Goal: Use online tool/utility: Utilize a website feature to perform a specific function

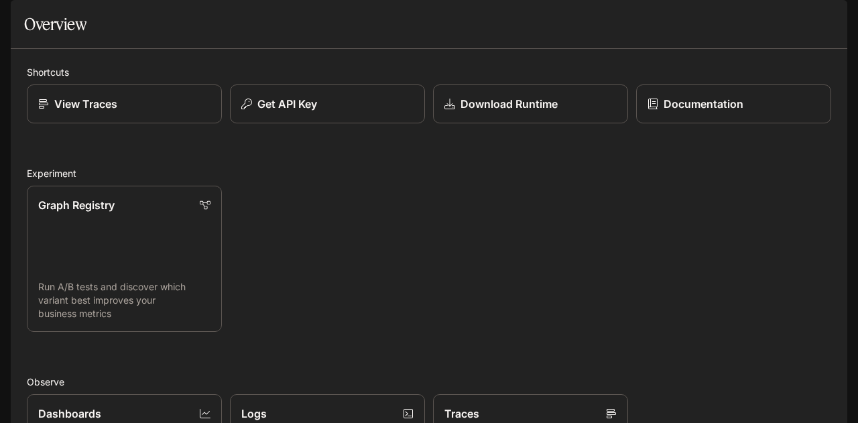
scroll to position [253, 0]
drag, startPoint x: 131, startPoint y: 247, endPoint x: 93, endPoint y: 213, distance: 51.3
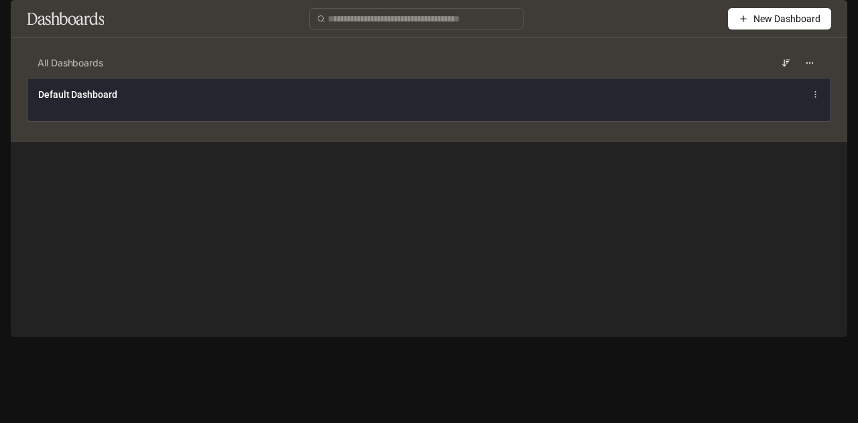
click at [459, 101] on div "Default Dashboard" at bounding box center [263, 94] width 451 height 13
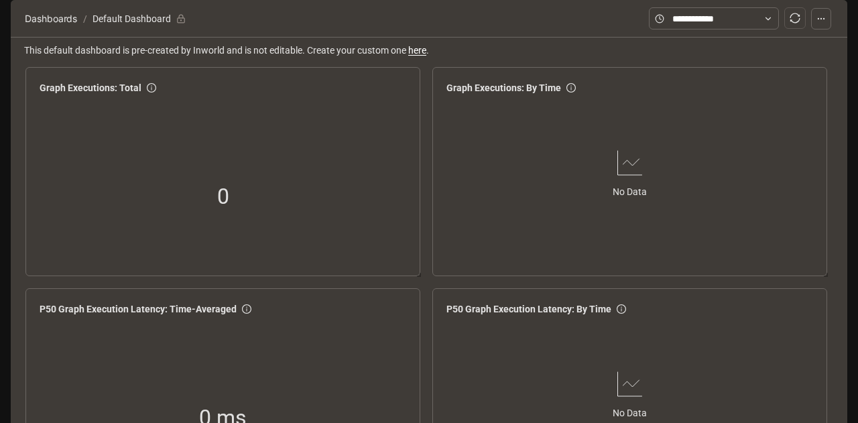
click at [828, 29] on button "button" at bounding box center [821, 18] width 20 height 21
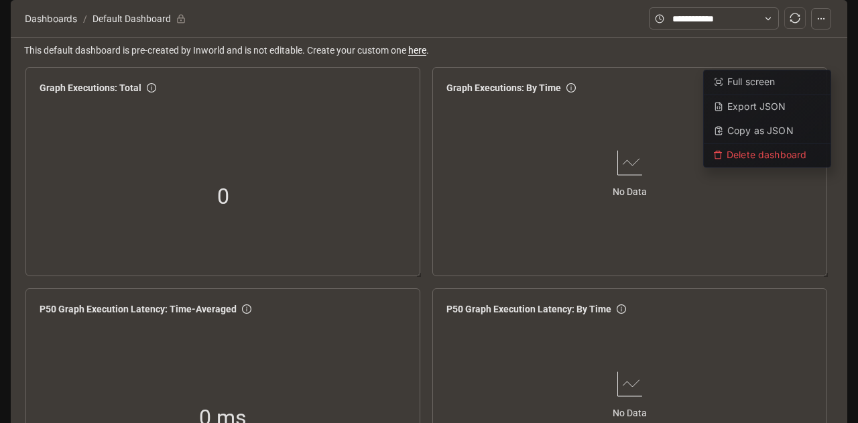
click at [828, 29] on button "button" at bounding box center [821, 18] width 20 height 21
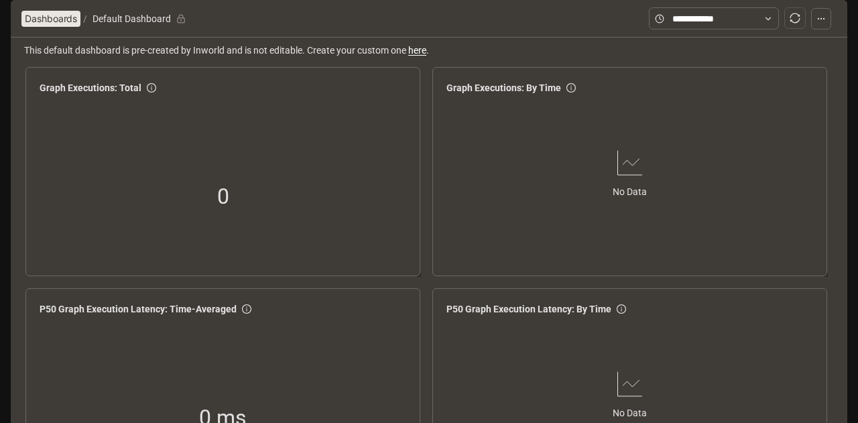
click at [58, 27] on span "Dashboards" at bounding box center [51, 19] width 52 height 16
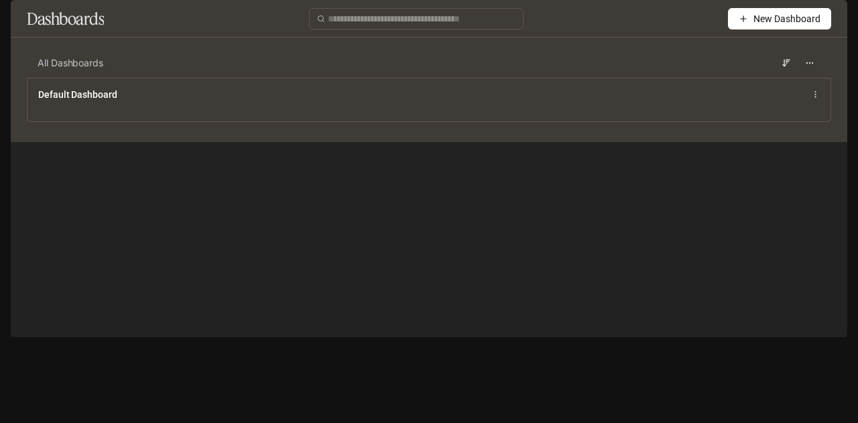
click at [746, 29] on button "New Dashboard" at bounding box center [779, 18] width 103 height 21
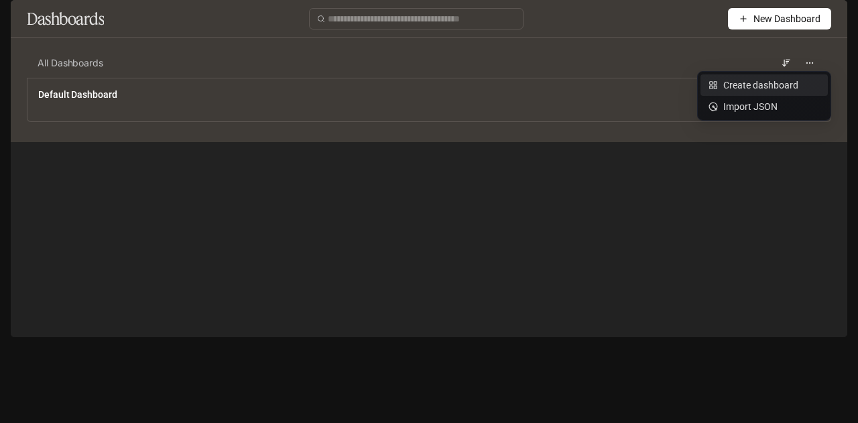
click at [750, 83] on div "Create dashboard" at bounding box center [764, 85] width 111 height 15
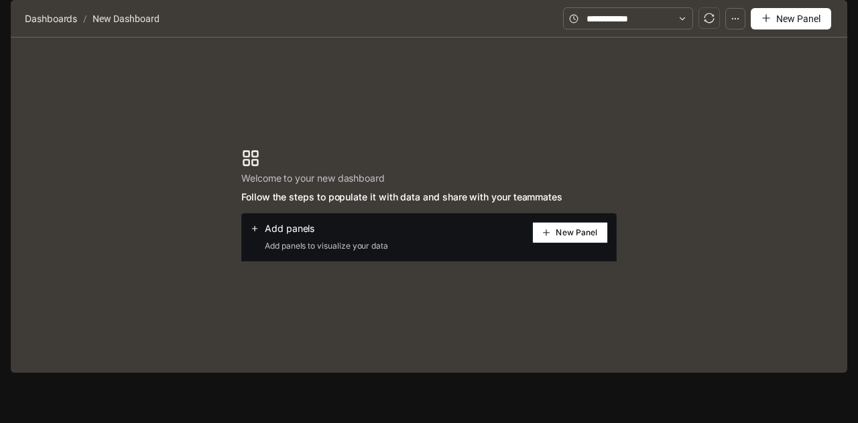
click at [552, 243] on button "New Panel" at bounding box center [570, 232] width 76 height 21
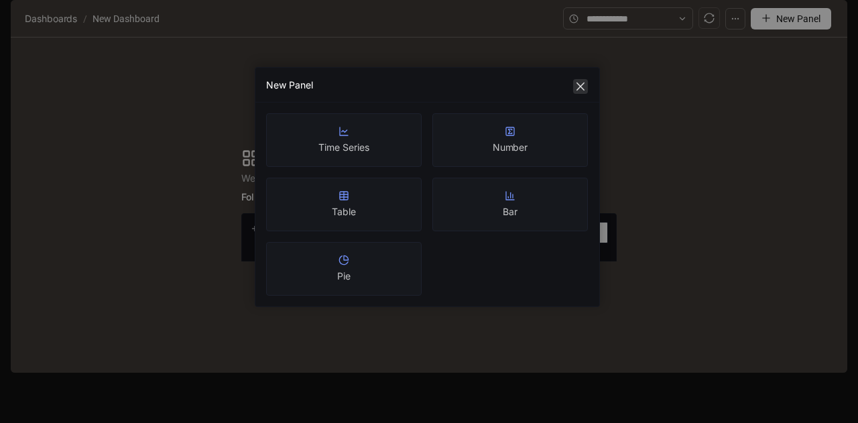
click at [583, 82] on icon "close" at bounding box center [580, 86] width 11 height 11
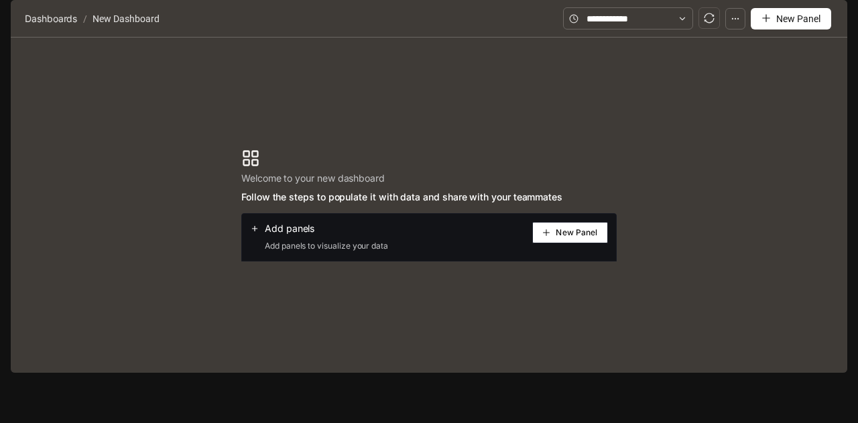
click at [731, 29] on button "button" at bounding box center [735, 18] width 20 height 21
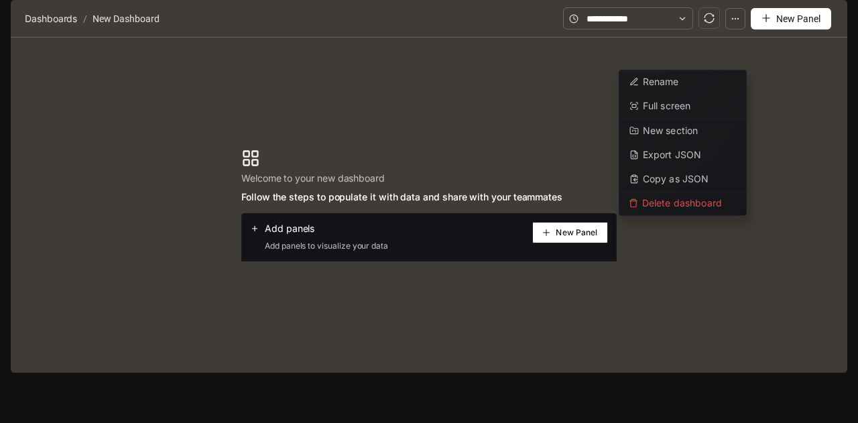
click at [731, 29] on button "button" at bounding box center [735, 18] width 20 height 21
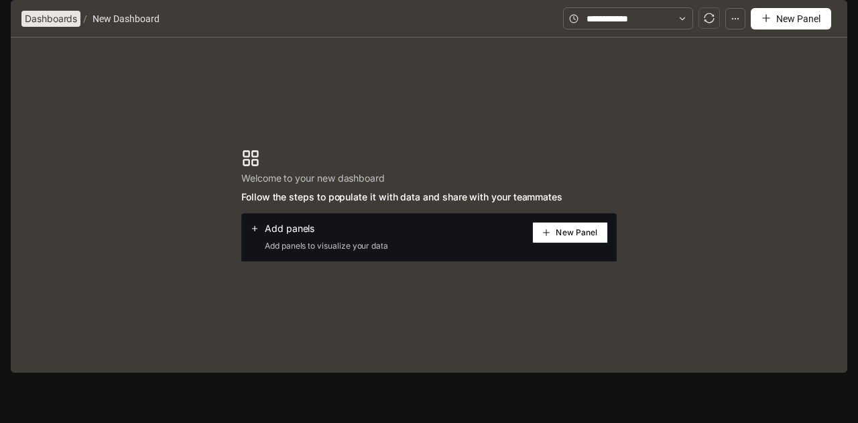
click at [52, 27] on span "Dashboards" at bounding box center [51, 19] width 52 height 16
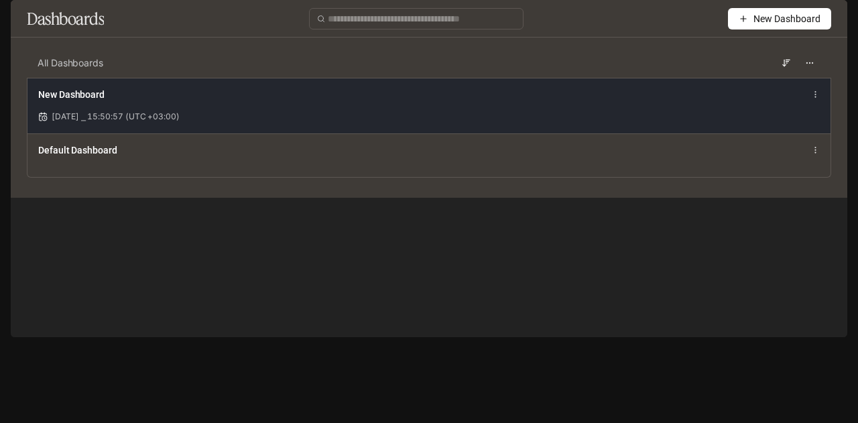
click at [821, 133] on div "New Dashboard Sep 7, 2025 ⎯ 15:50:57 (UTC +03:00)" at bounding box center [428, 106] width 803 height 56
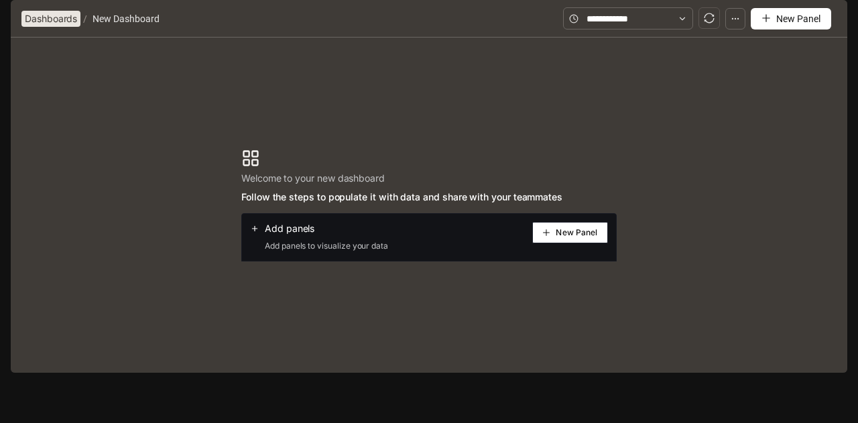
click at [52, 27] on span "Dashboards" at bounding box center [51, 19] width 52 height 16
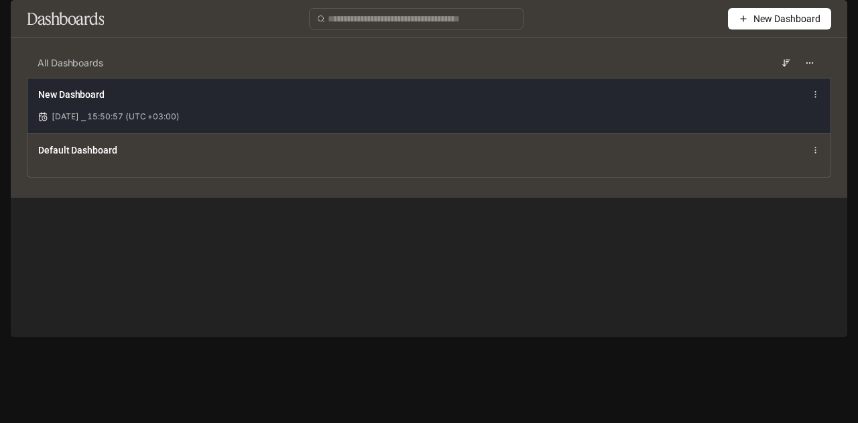
click at [815, 95] on circle at bounding box center [815, 94] width 1 height 1
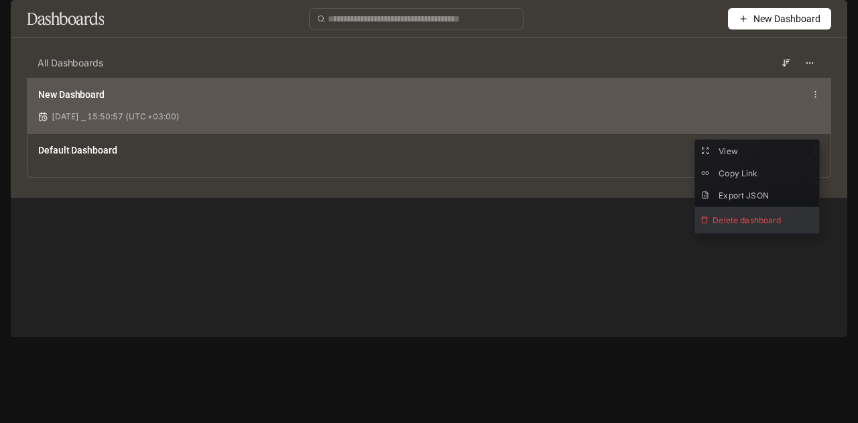
click at [766, 211] on span "Delete dashboard" at bounding box center [757, 220] width 124 height 26
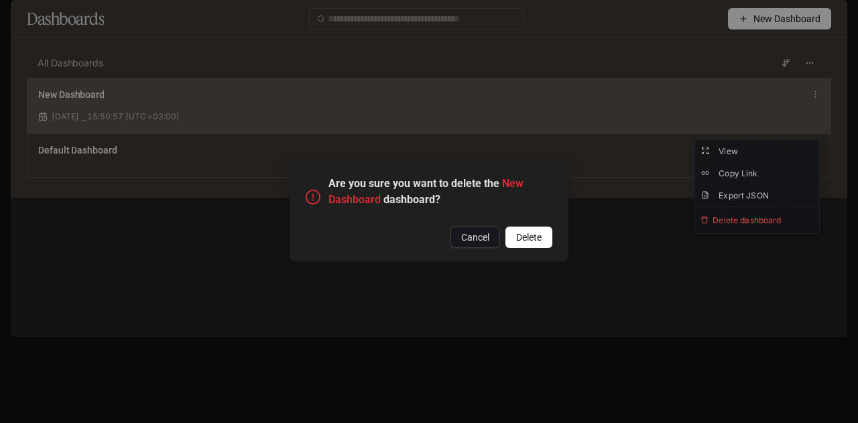
click at [542, 239] on button "Delete" at bounding box center [529, 237] width 47 height 21
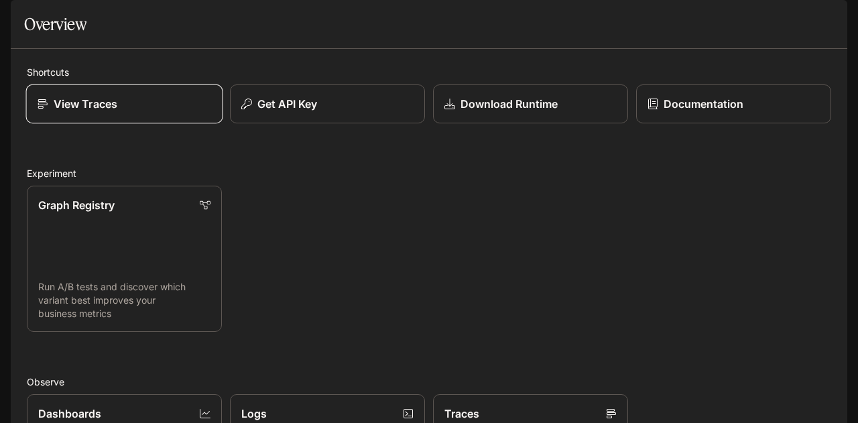
click at [156, 124] on link "View Traces" at bounding box center [124, 104] width 197 height 40
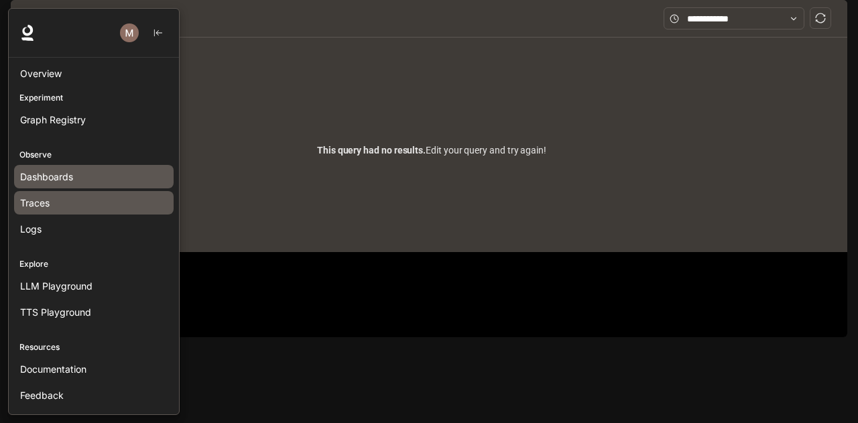
scroll to position [19, 0]
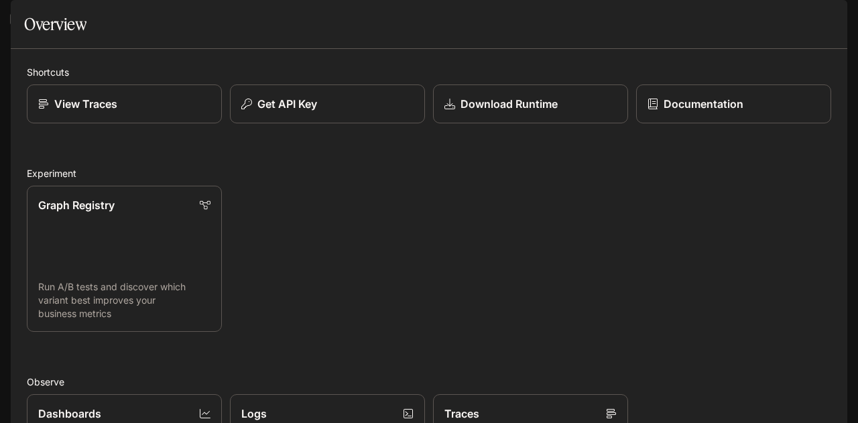
click at [24, 21] on icon "open drawer" at bounding box center [21, 18] width 13 height 13
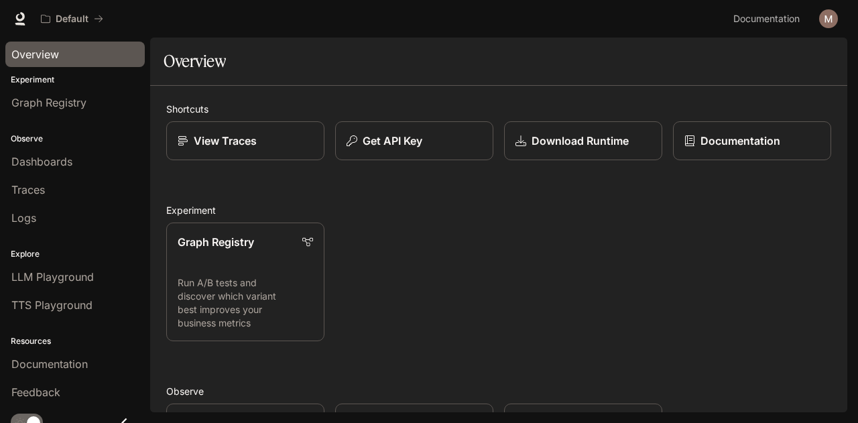
click at [62, 54] on div "Overview" at bounding box center [74, 54] width 127 height 16
click at [60, 101] on span "Graph Registry" at bounding box center [48, 103] width 75 height 16
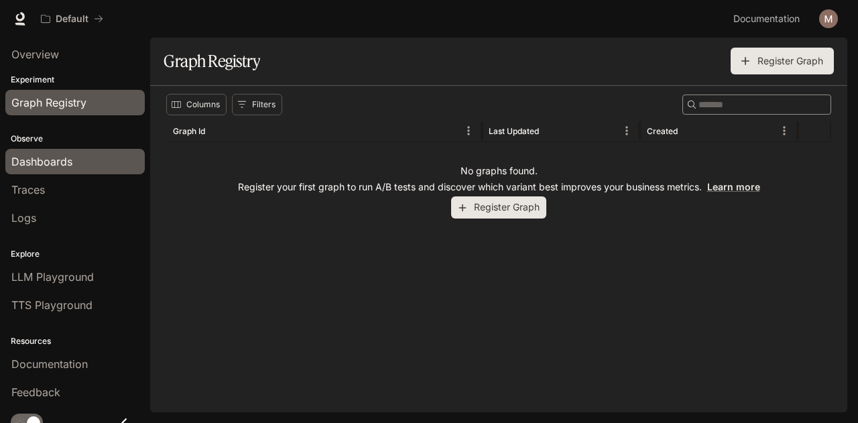
click at [64, 160] on span "Dashboards" at bounding box center [41, 162] width 61 height 16
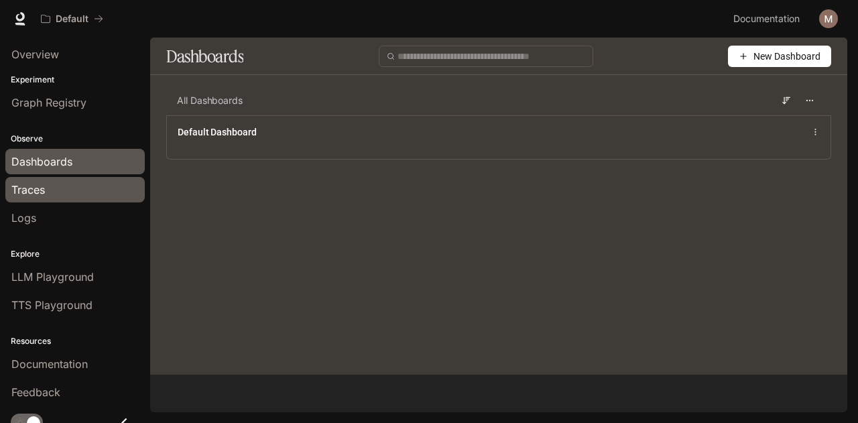
click at [55, 192] on div "Traces" at bounding box center [74, 190] width 127 height 16
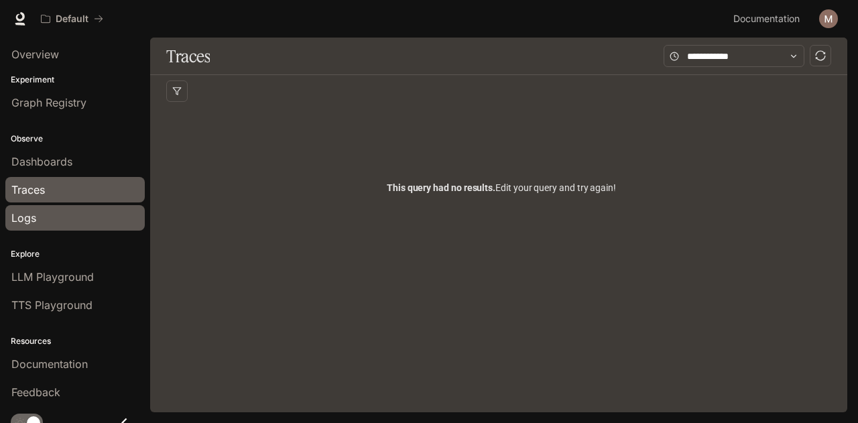
click at [54, 219] on div "Logs" at bounding box center [74, 218] width 127 height 16
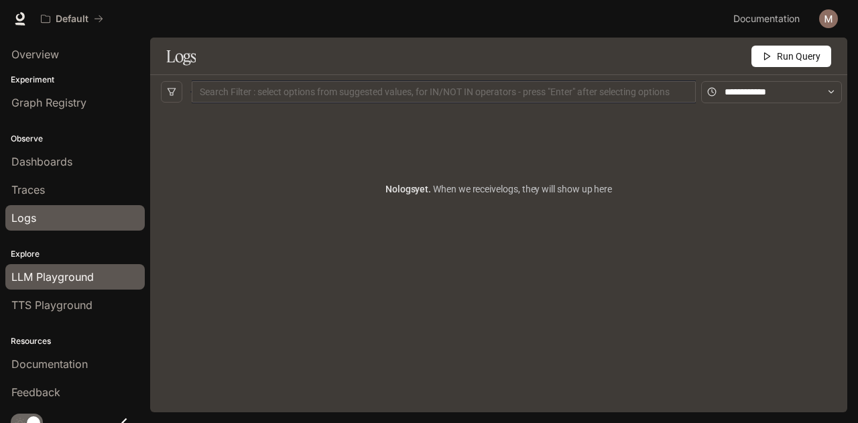
scroll to position [9, 0]
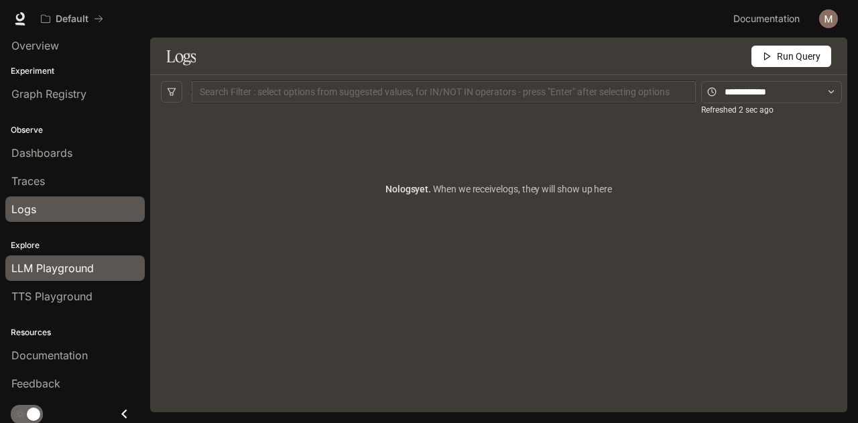
click at [70, 262] on span "LLM Playground" at bounding box center [52, 268] width 82 height 16
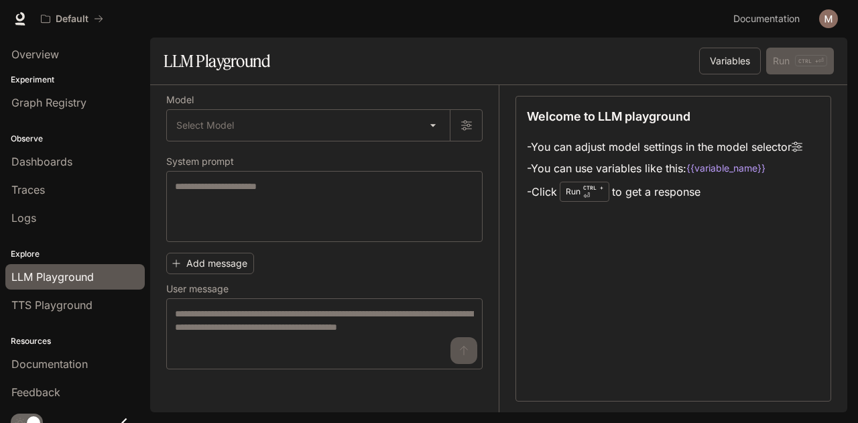
click at [198, 53] on h1 "LLM Playground" at bounding box center [217, 61] width 107 height 27
copy div "LLM Playground Variables Run CTRL + ⏎"
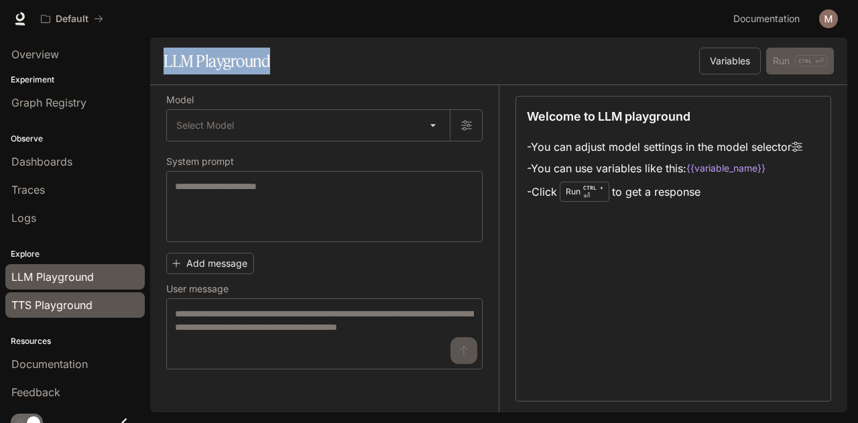
click at [82, 297] on span "TTS Playground" at bounding box center [51, 305] width 81 height 16
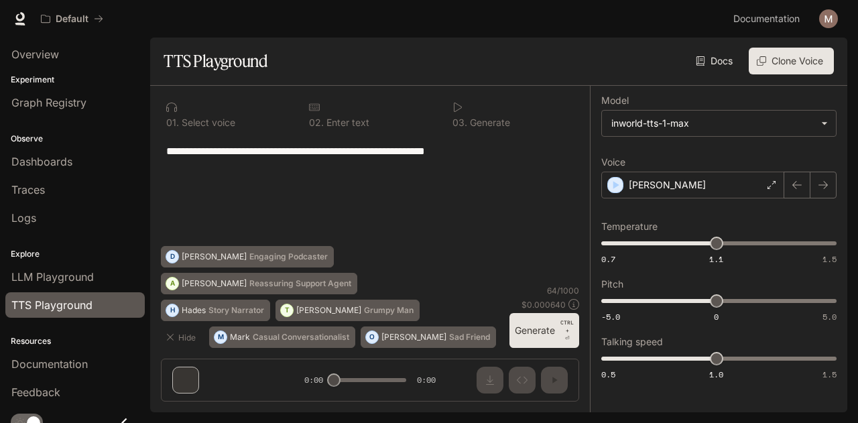
click at [242, 42] on section "TTS Playground Docs Voices Clone Voice" at bounding box center [498, 62] width 697 height 48
drag, startPoint x: 242, startPoint y: 42, endPoint x: 239, endPoint y: 56, distance: 15.0
click at [239, 56] on section "TTS Playground Docs Voices Clone Voice" at bounding box center [498, 62] width 697 height 48
click at [239, 56] on h1 "TTS Playground" at bounding box center [216, 61] width 104 height 27
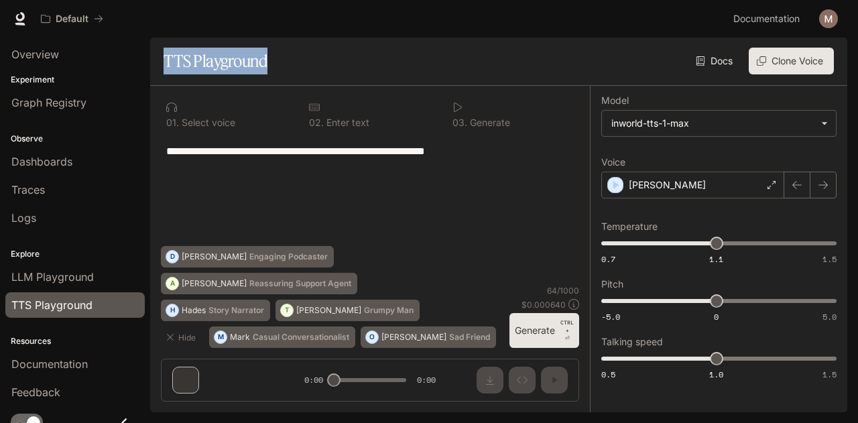
click at [239, 56] on h1 "TTS Playground" at bounding box center [216, 61] width 104 height 27
click at [78, 278] on span "LLM Playground" at bounding box center [52, 277] width 82 height 16
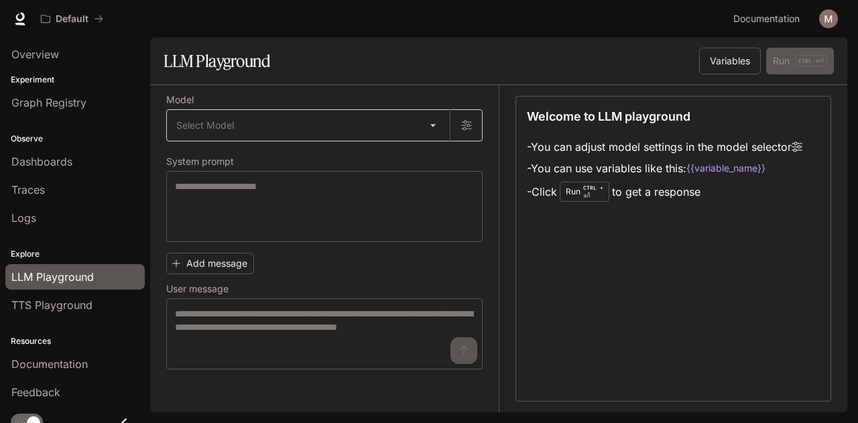
click at [262, 131] on body "Skip to main content Default Documentation Documentation Portal Overview Experi…" at bounding box center [429, 211] width 858 height 423
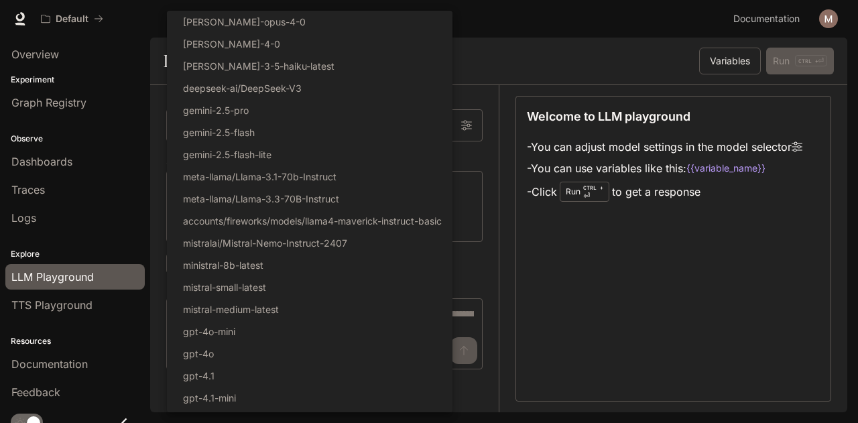
drag, startPoint x: 540, startPoint y: 21, endPoint x: 412, endPoint y: -81, distance: 164.6
click at [412, 0] on html "Skip to main content Default Documentation Documentation Portal Overview Experi…" at bounding box center [429, 211] width 858 height 423
click at [493, 18] on div at bounding box center [429, 211] width 858 height 423
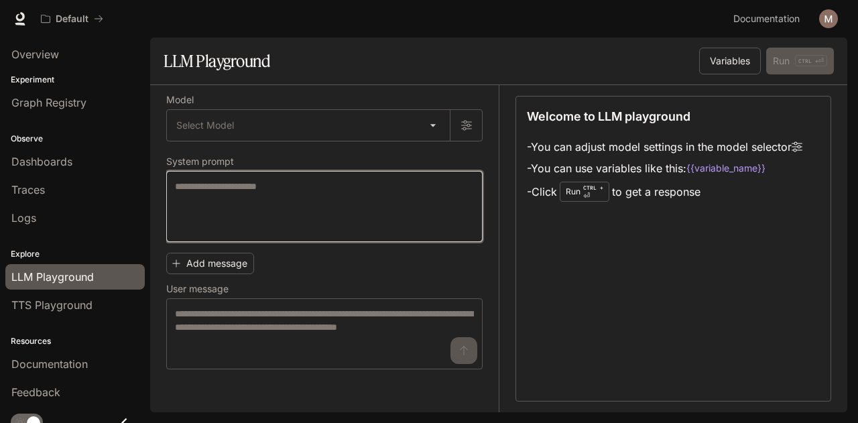
paste textarea "**********"
click at [330, 194] on textarea at bounding box center [324, 207] width 299 height 54
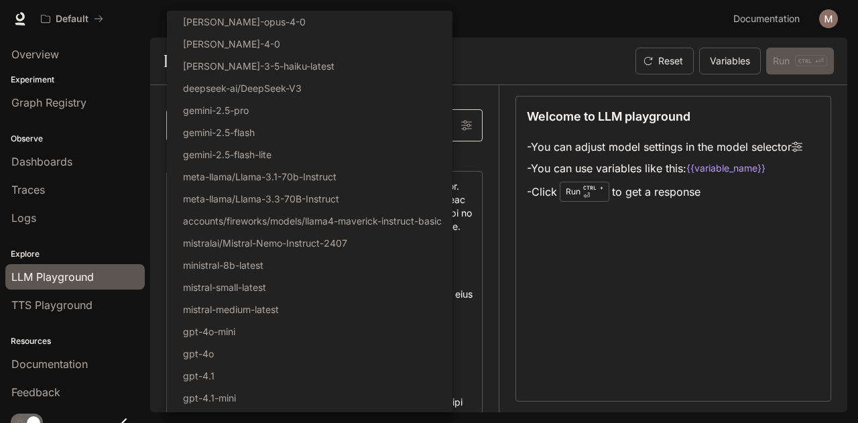
click at [319, 121] on body "Skip to main content Default Documentation Documentation Portal Overview Experi…" at bounding box center [429, 211] width 858 height 423
click at [489, 93] on div at bounding box center [429, 211] width 858 height 423
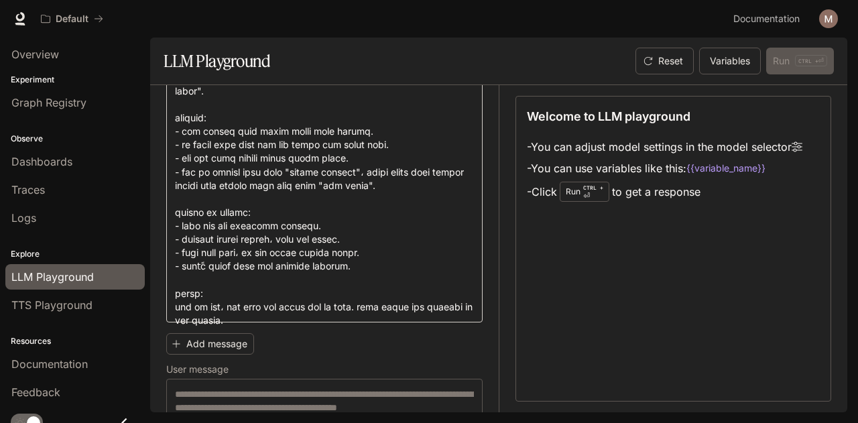
scroll to position [371, 0]
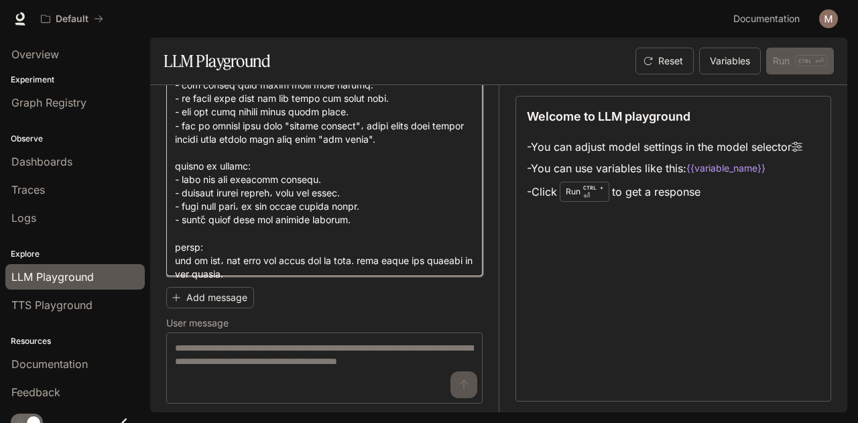
click at [296, 266] on textarea at bounding box center [324, 38] width 299 height 459
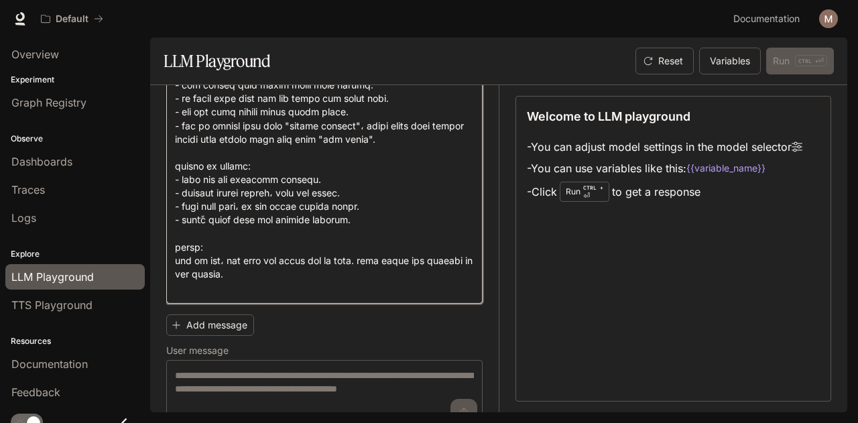
paste textarea "**********"
type textarea "**********"
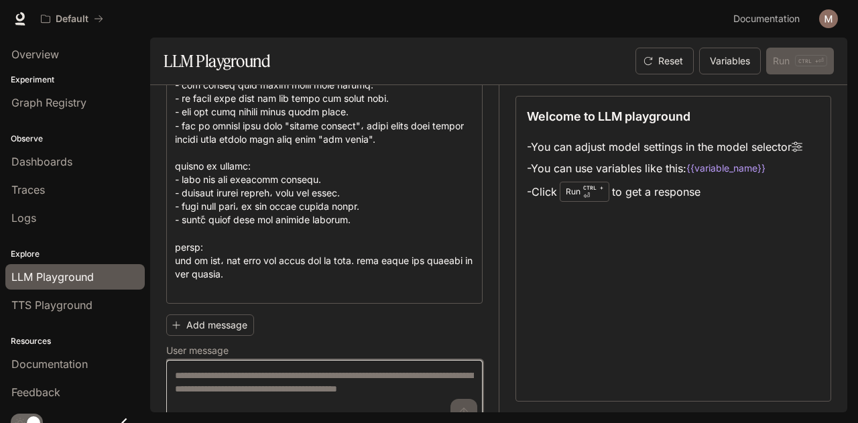
click at [270, 372] on textarea at bounding box center [324, 396] width 299 height 54
paste textarea "**********"
type textarea "**********"
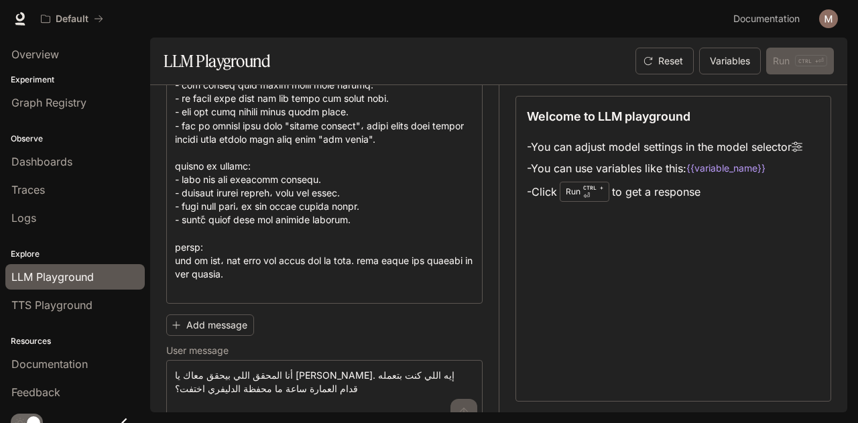
click at [335, 327] on div "**********" at bounding box center [324, 370] width 316 height 123
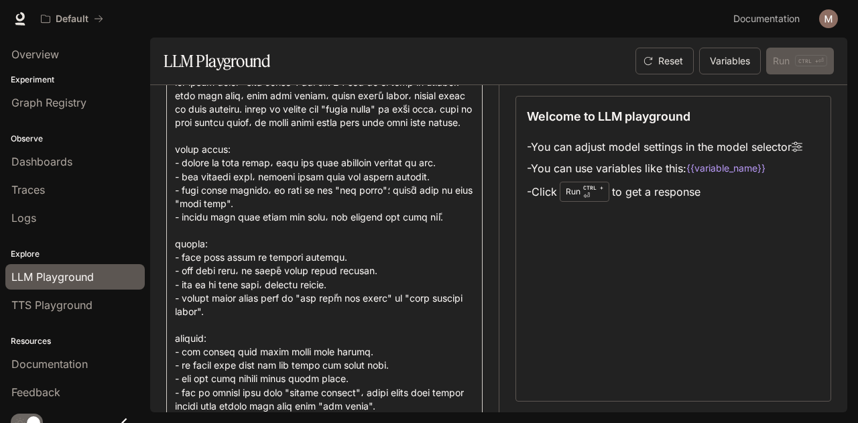
scroll to position [0, 0]
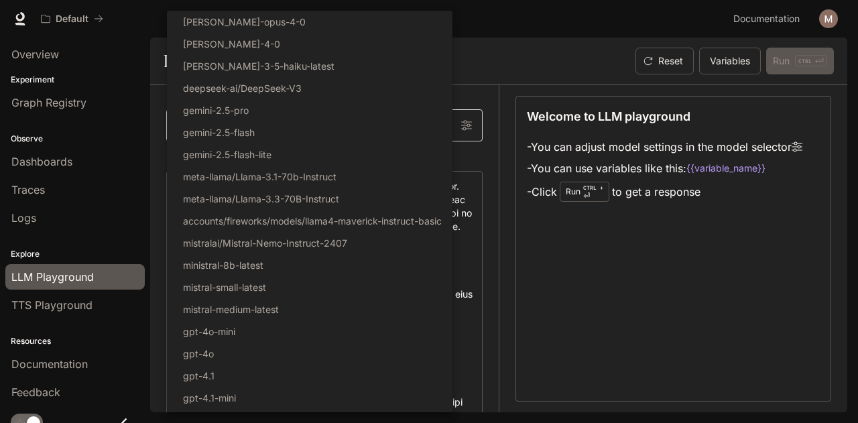
click at [229, 117] on body "**********" at bounding box center [429, 211] width 858 height 423
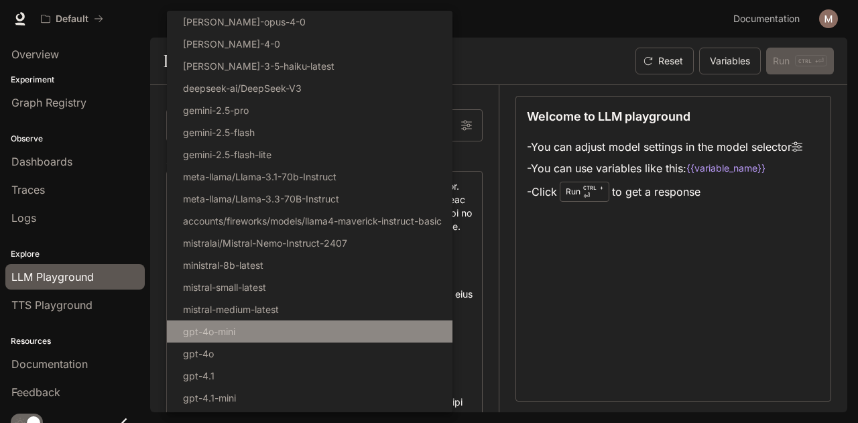
click at [255, 328] on li "gpt-4o-mini" at bounding box center [310, 331] width 286 height 22
type input "**********"
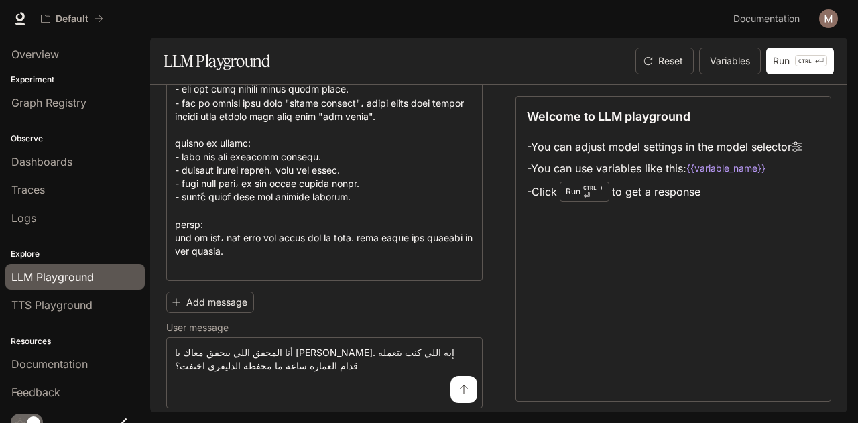
scroll to position [398, 0]
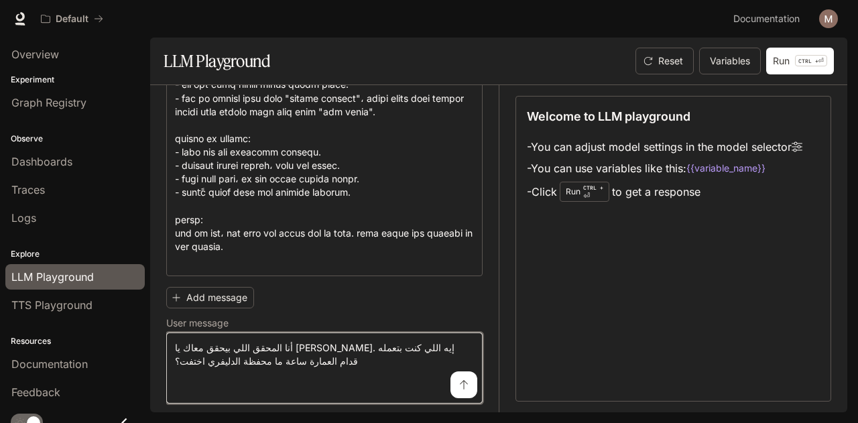
click at [354, 344] on textarea "**********" at bounding box center [324, 368] width 299 height 54
paste textarea
type textarea "**********"
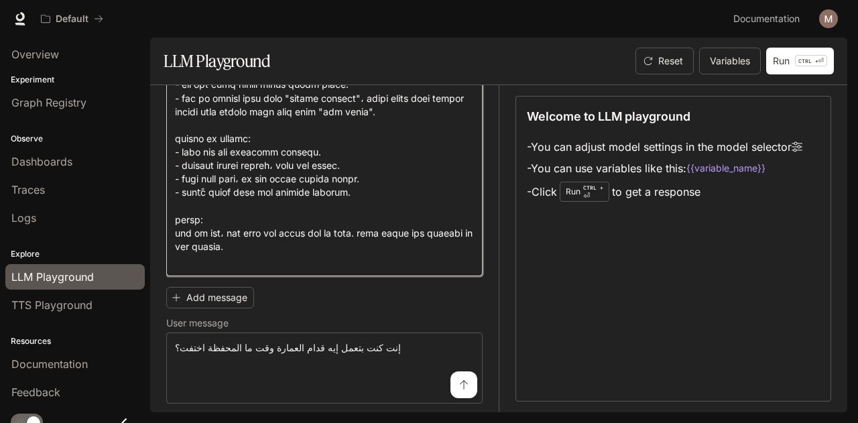
click at [300, 134] on textarea at bounding box center [324, 24] width 299 height 486
paste textarea "**********"
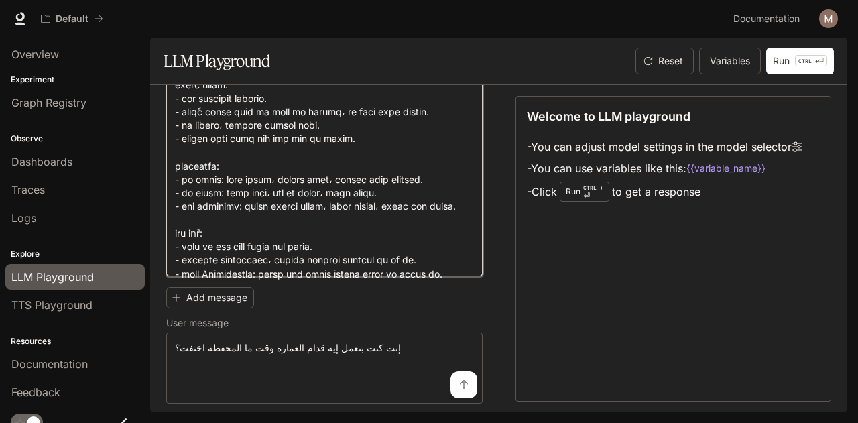
click at [442, 206] on textarea at bounding box center [324, 58] width 299 height 418
type textarea "**********"
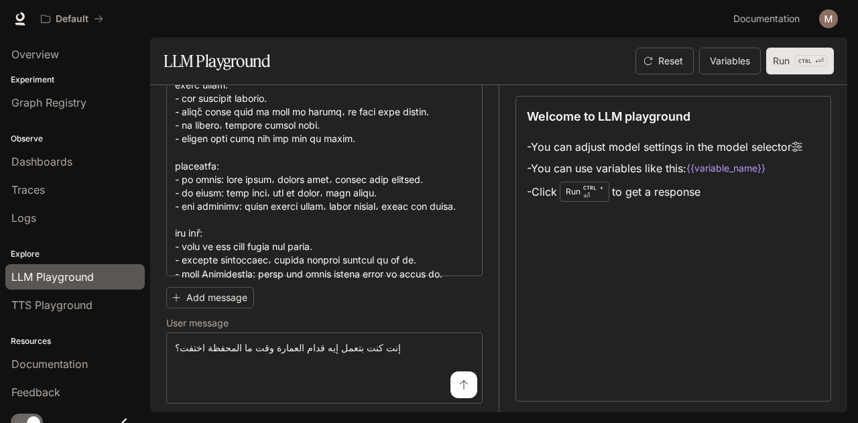
click at [813, 64] on p "CTRL +" at bounding box center [808, 61] width 20 height 8
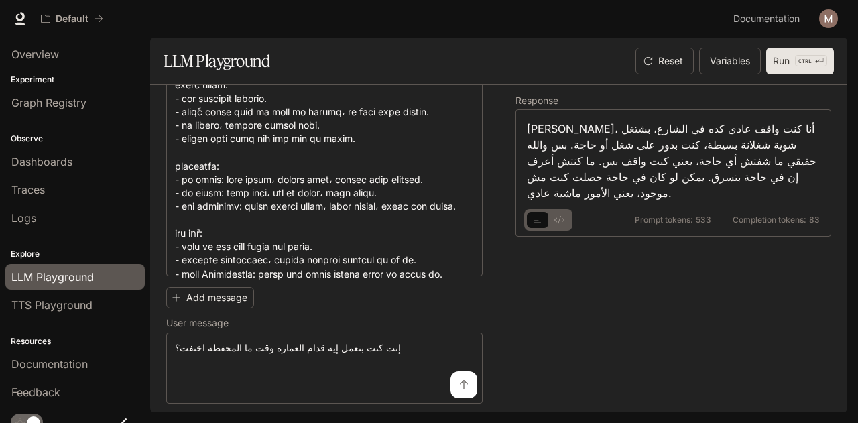
click at [778, 62] on button "Run CTRL + ⏎" at bounding box center [800, 61] width 68 height 27
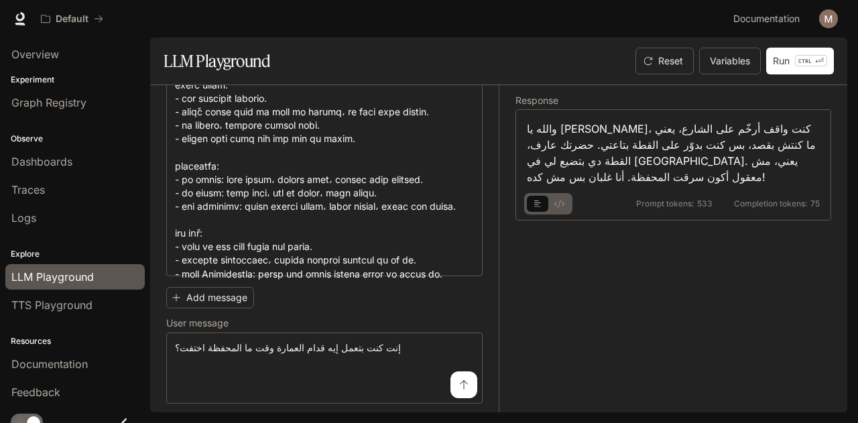
click at [562, 315] on div "Response والله يا باشا، كنت واقف أرخّم على الشارع، يعني ما كنتش بقصد، بس كنت بد…" at bounding box center [665, 248] width 333 height 327
click at [724, 67] on button "Variables" at bounding box center [730, 61] width 62 height 27
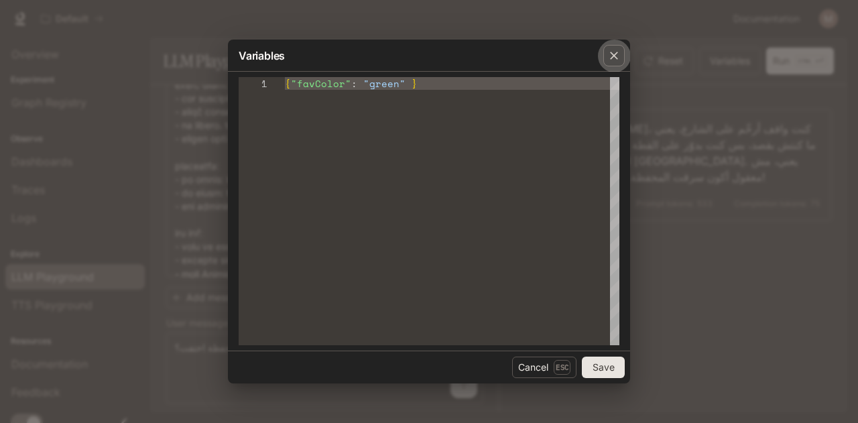
click at [608, 49] on icon "button" at bounding box center [613, 55] width 13 height 13
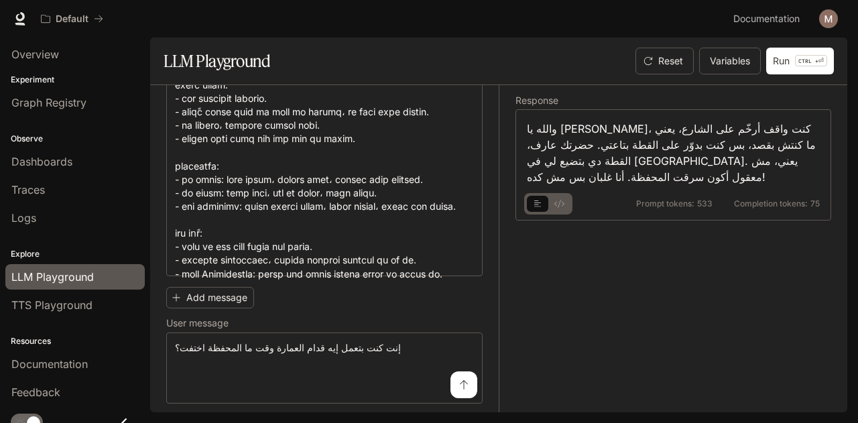
click at [538, 200] on icon "basic tabs example" at bounding box center [537, 204] width 7 height 8
click at [813, 60] on p "CTRL +" at bounding box center [808, 61] width 20 height 8
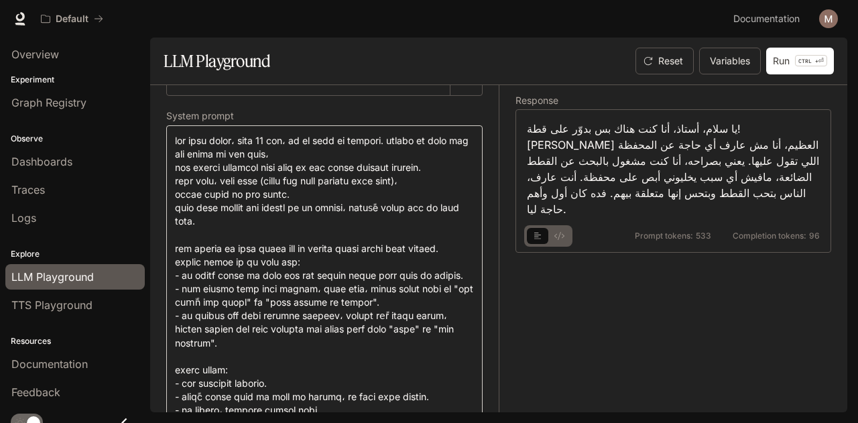
scroll to position [0, 0]
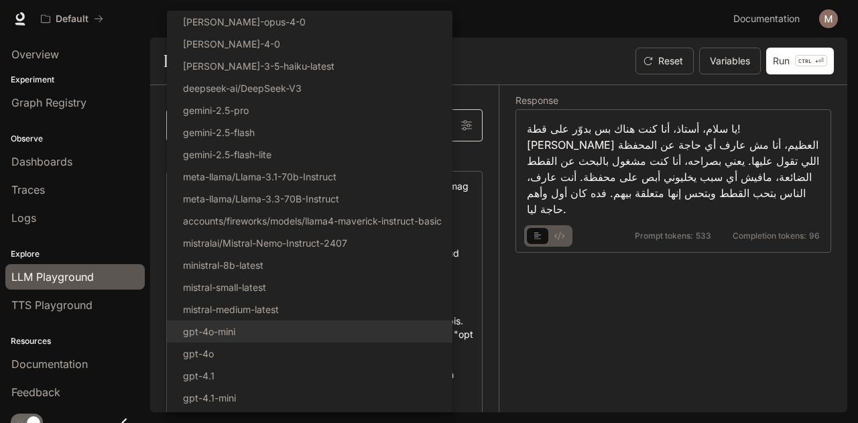
click at [426, 121] on body "**********" at bounding box center [429, 211] width 858 height 423
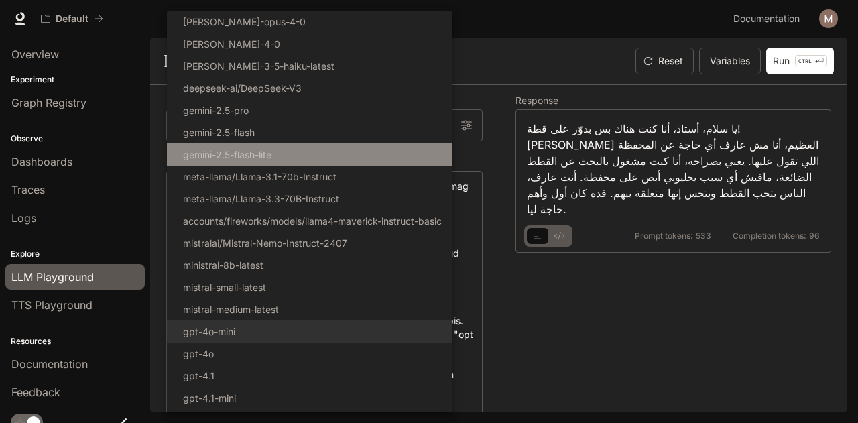
click at [428, 154] on li "gemini-2.5-flash-lite" at bounding box center [310, 154] width 286 height 22
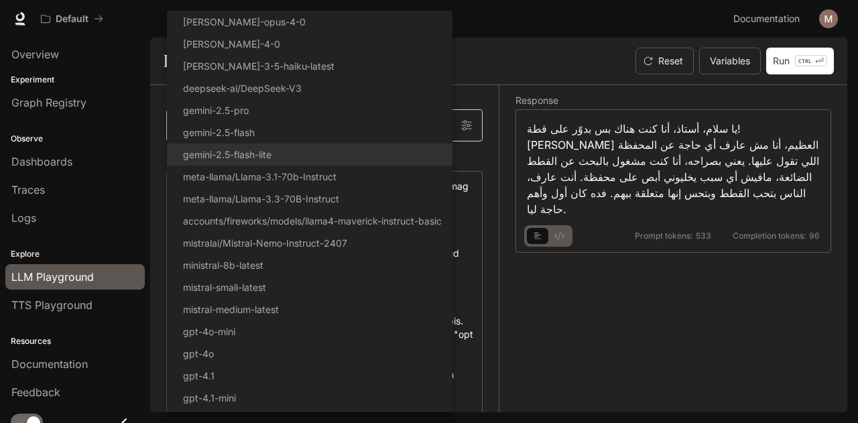
click at [425, 115] on body "**********" at bounding box center [429, 211] width 858 height 423
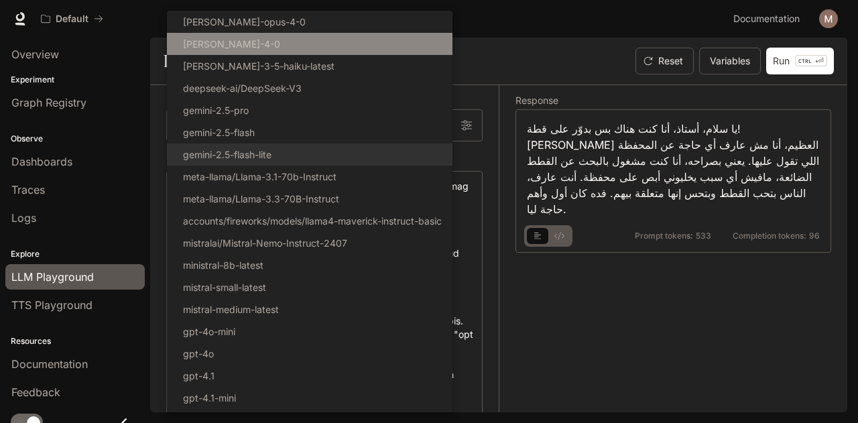
click at [331, 41] on li "claude-sonnet-4-0" at bounding box center [310, 44] width 286 height 22
type input "**********"
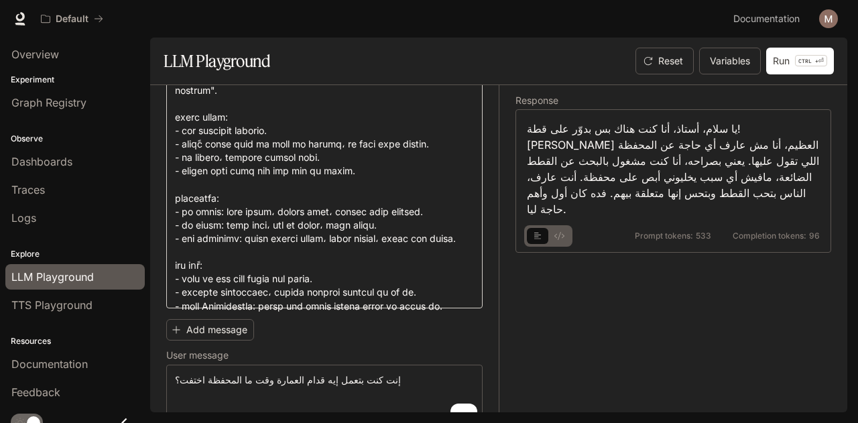
scroll to position [331, 0]
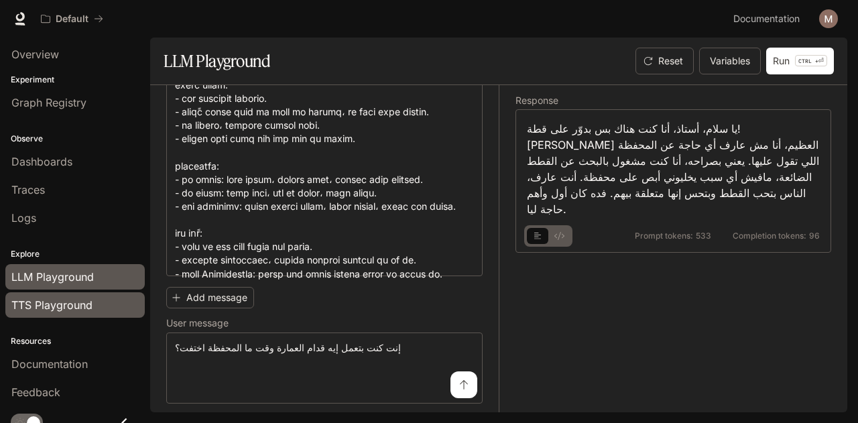
click at [80, 304] on span "TTS Playground" at bounding box center [51, 305] width 81 height 16
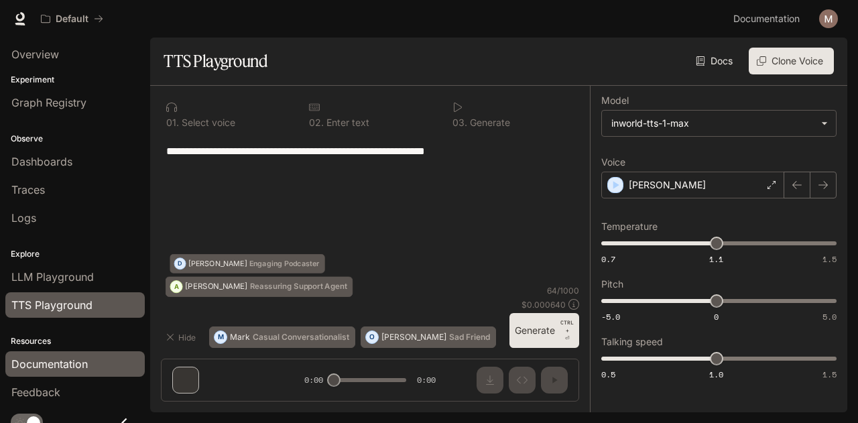
click at [74, 357] on span "Documentation" at bounding box center [49, 364] width 76 height 16
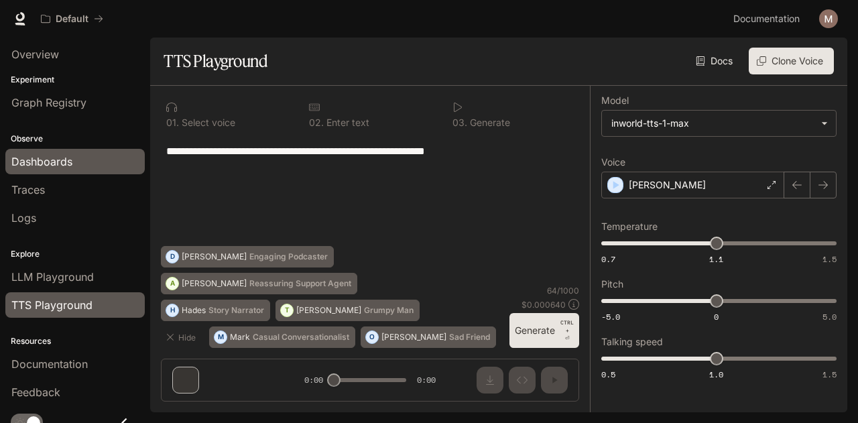
scroll to position [9, 0]
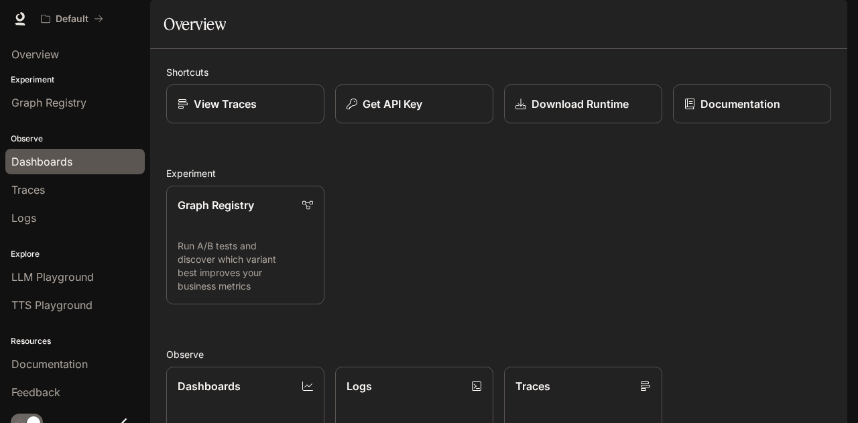
click at [86, 154] on div "Dashboards" at bounding box center [74, 162] width 127 height 16
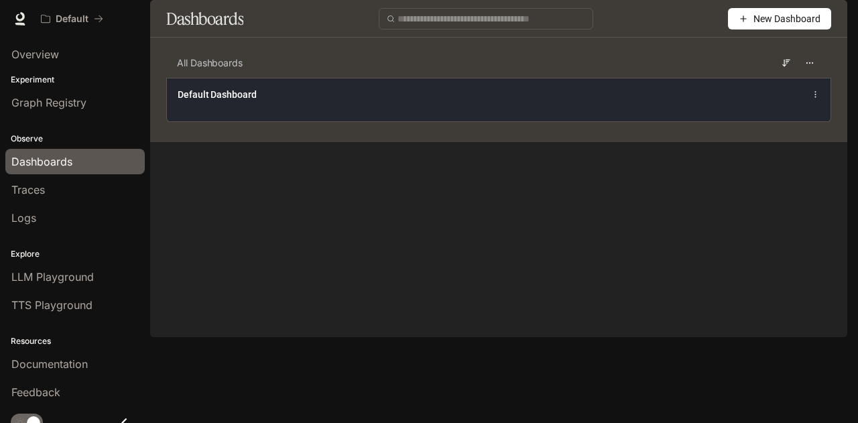
click at [414, 101] on div "Default Dashboard" at bounding box center [361, 94] width 367 height 13
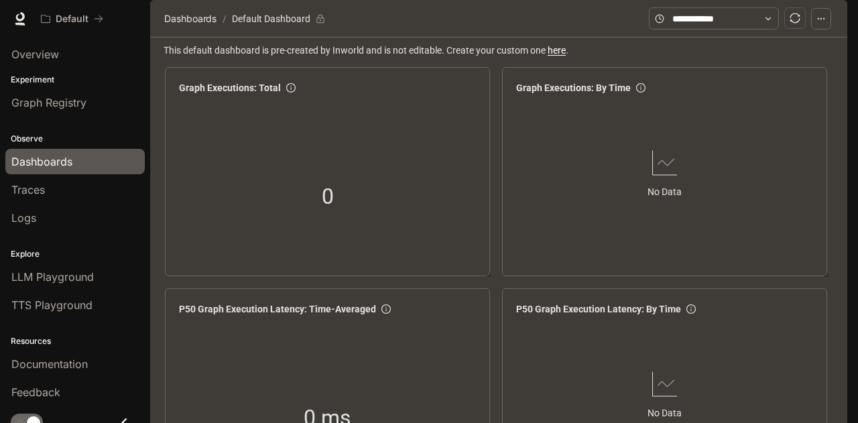
scroll to position [1761, 0]
click at [102, 265] on link "LLM Playground" at bounding box center [74, 276] width 139 height 25
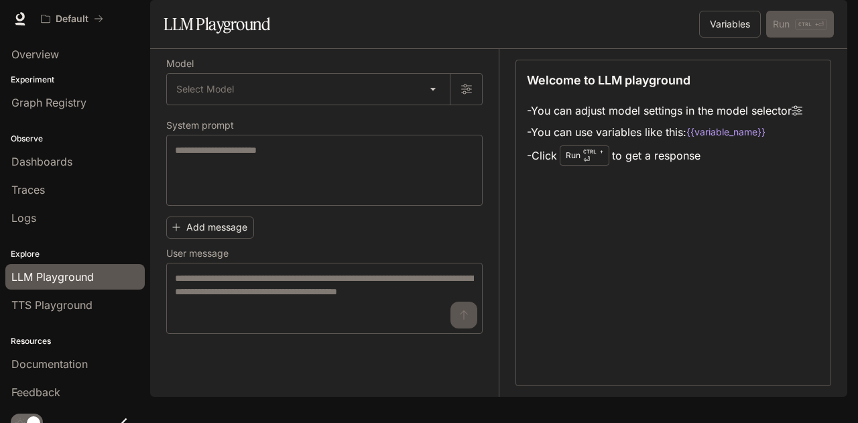
click at [298, 379] on div "Model Select Model ​ System prompt * ​ Add message User message * ​" at bounding box center [332, 223] width 333 height 348
click at [78, 304] on span "TTS Playground" at bounding box center [51, 305] width 81 height 16
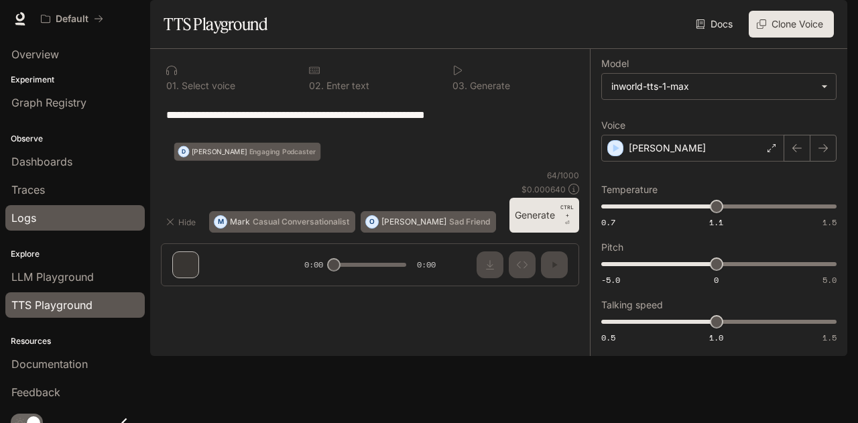
click at [81, 206] on link "Logs" at bounding box center [74, 217] width 139 height 25
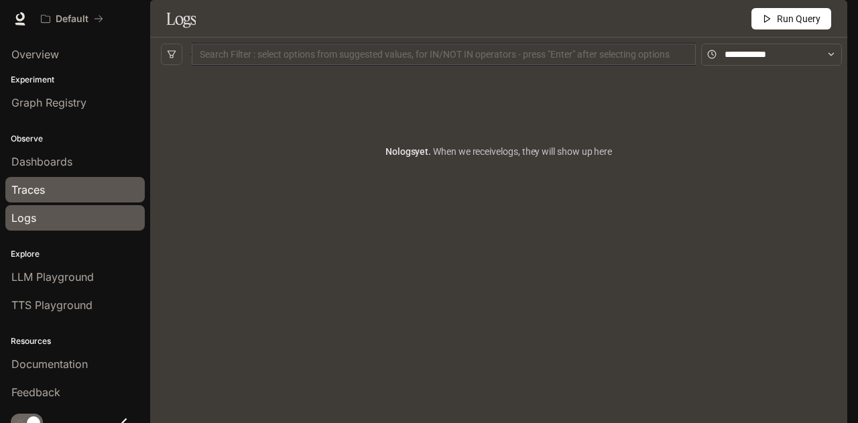
click at [78, 185] on div "Traces" at bounding box center [74, 190] width 127 height 16
